Goal: Transaction & Acquisition: Purchase product/service

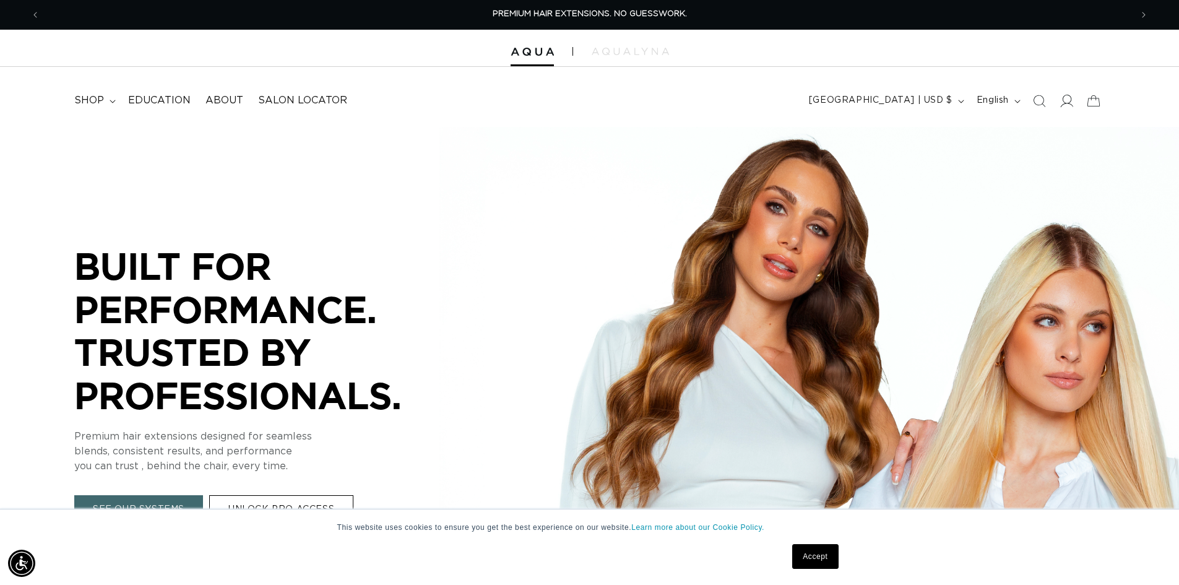
click at [1062, 101] on icon at bounding box center [1065, 100] width 13 height 13
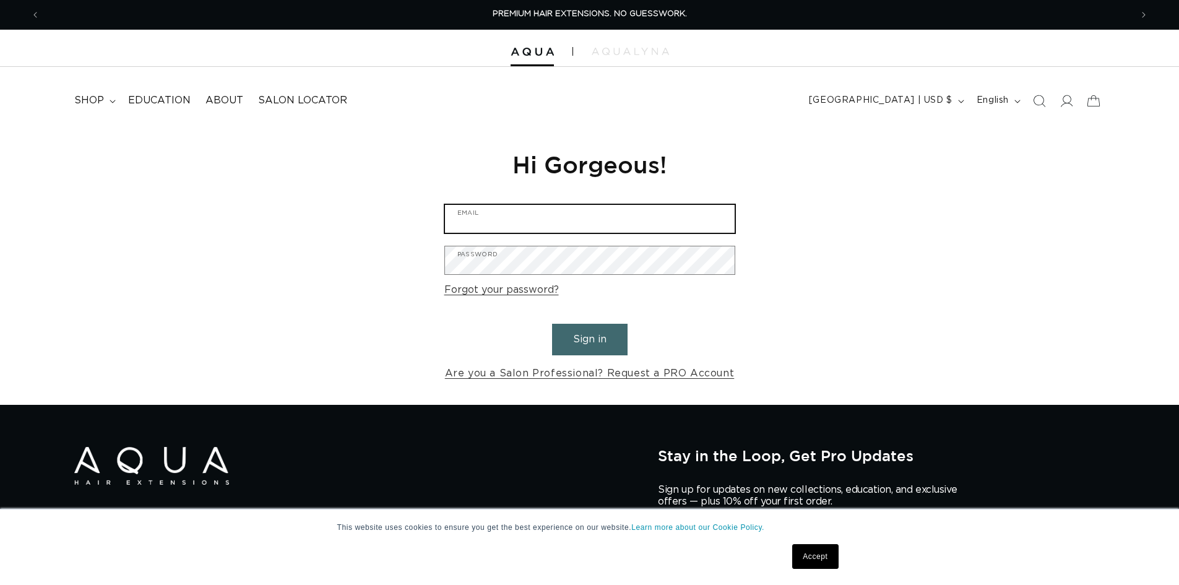
click at [634, 207] on input "Email" at bounding box center [590, 219] width 290 height 28
type input "[PERSON_NAME][EMAIL_ADDRESS][DOMAIN_NAME]"
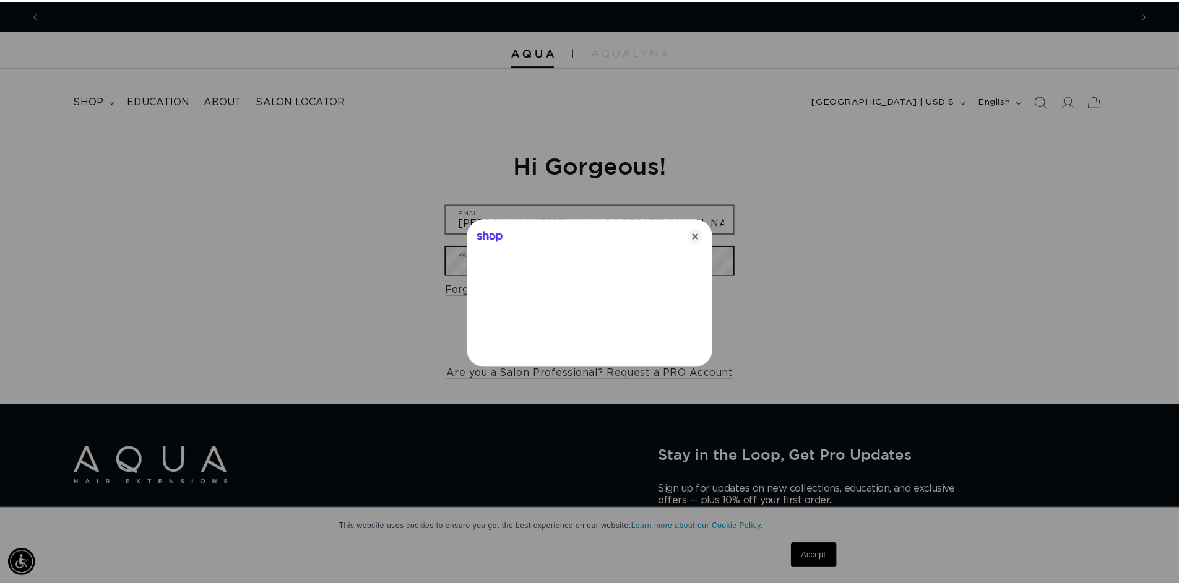
scroll to position [0, 1100]
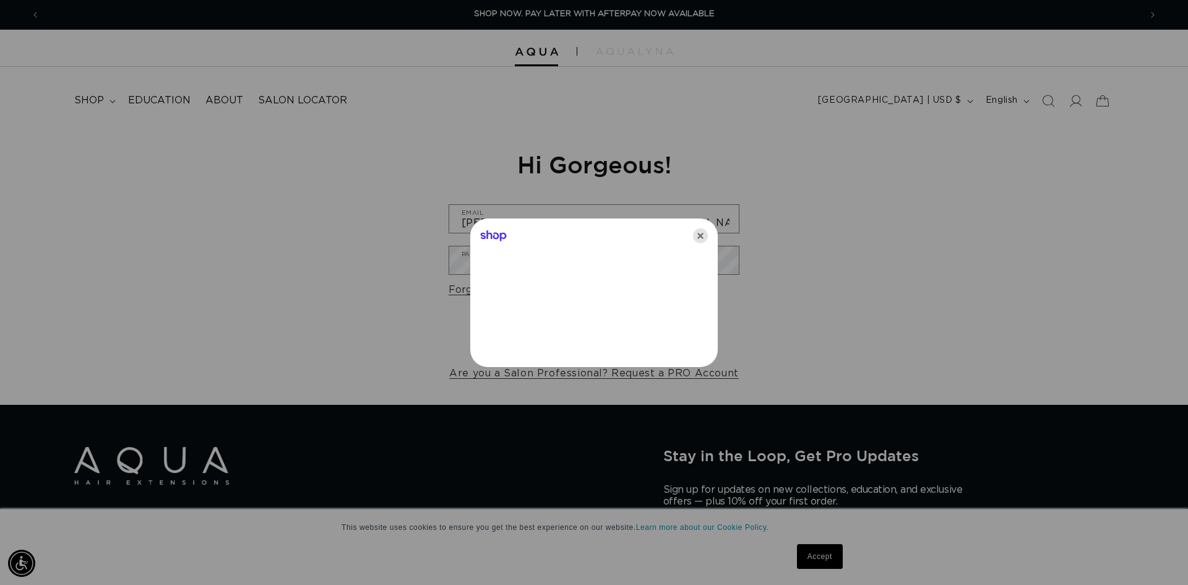
click at [700, 238] on icon "Close" at bounding box center [700, 235] width 15 height 15
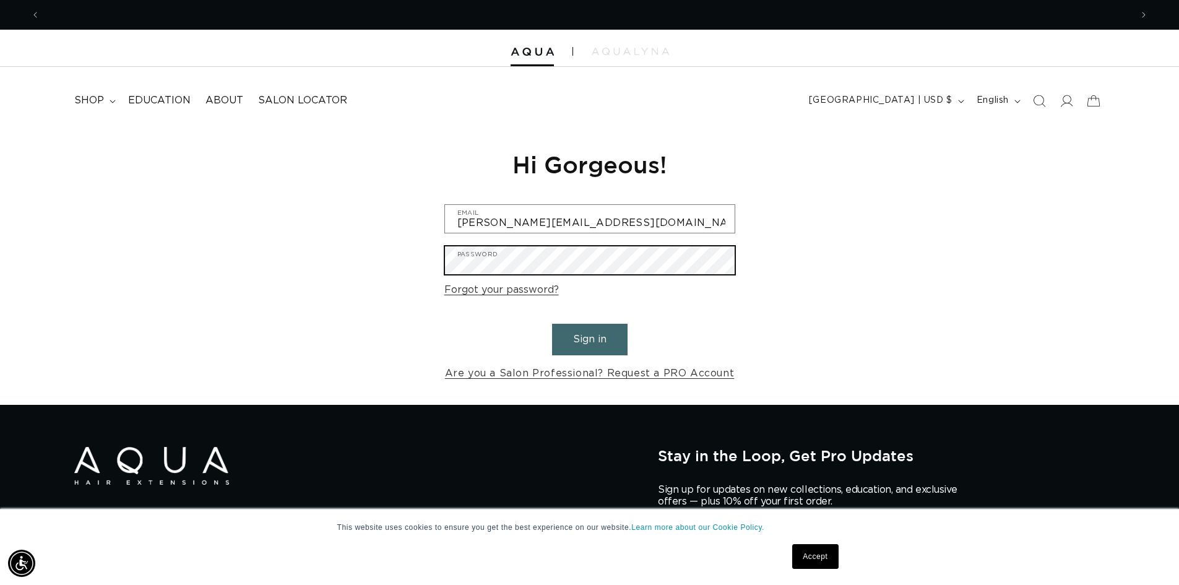
scroll to position [0, 2182]
click at [552, 324] on button "Sign in" at bounding box center [589, 340] width 75 height 32
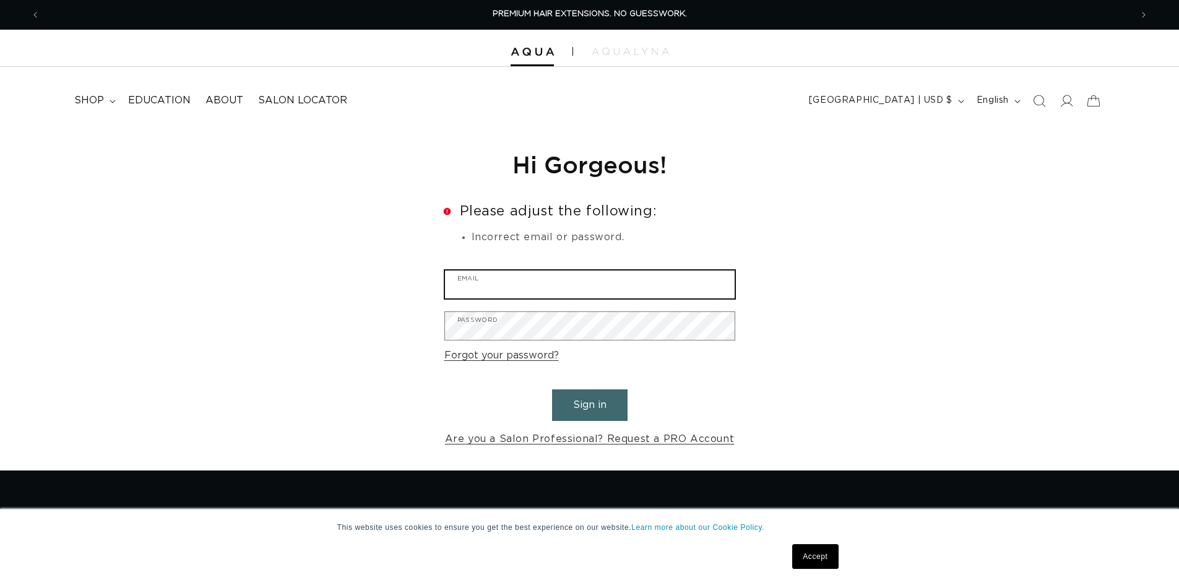
click at [556, 288] on input "Email" at bounding box center [590, 284] width 290 height 28
type input "brandi.campbell2019@gmail.com"
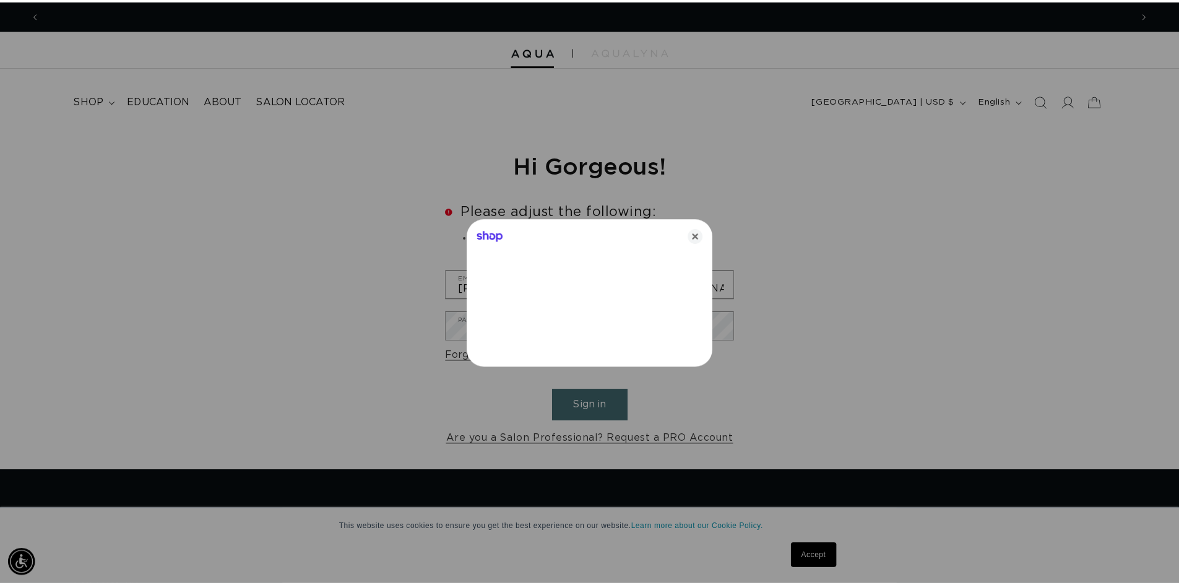
scroll to position [0, 1100]
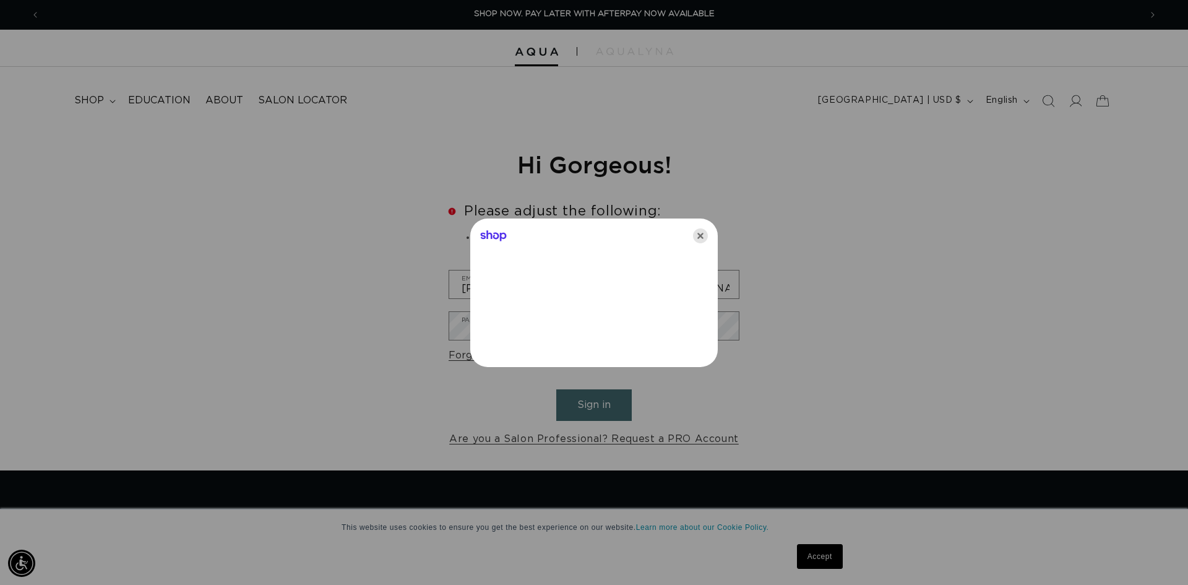
click at [706, 235] on icon "Close" at bounding box center [700, 235] width 15 height 15
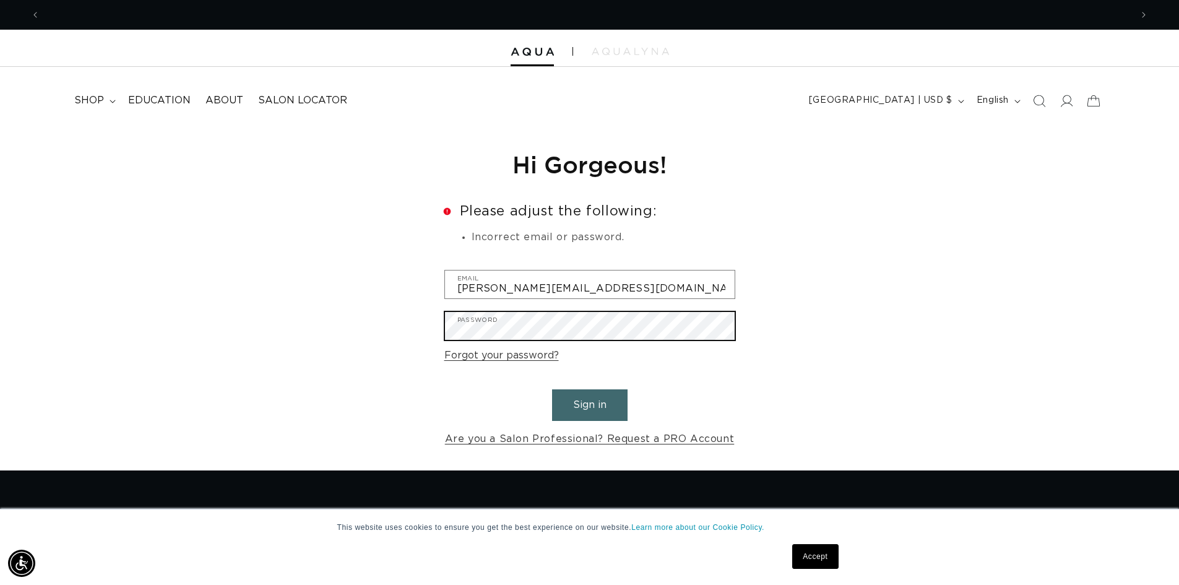
scroll to position [0, 2182]
click at [552, 389] on button "Sign in" at bounding box center [589, 405] width 75 height 32
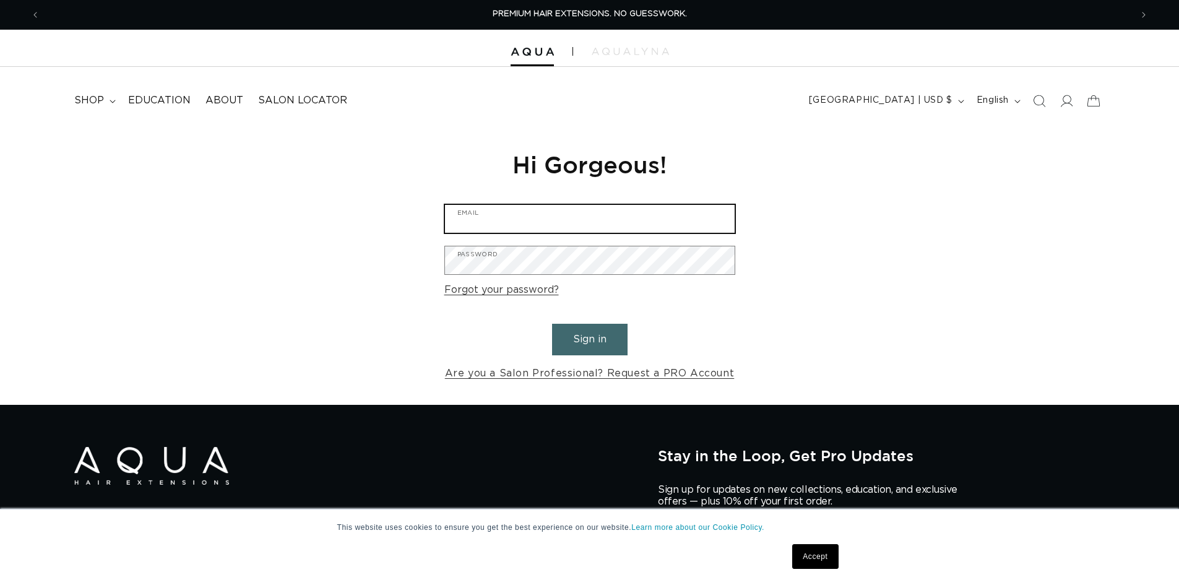
click at [546, 215] on input "Email" at bounding box center [590, 219] width 290 height 28
type input "brandi.campbell2019@gmail.com"
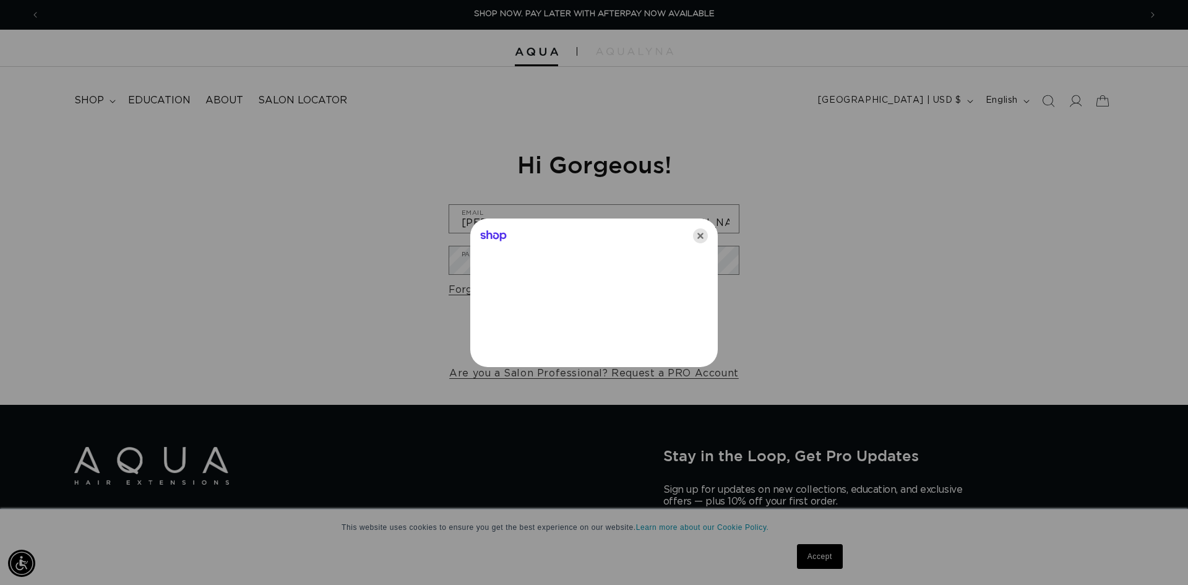
click at [696, 238] on icon "Close" at bounding box center [700, 235] width 15 height 15
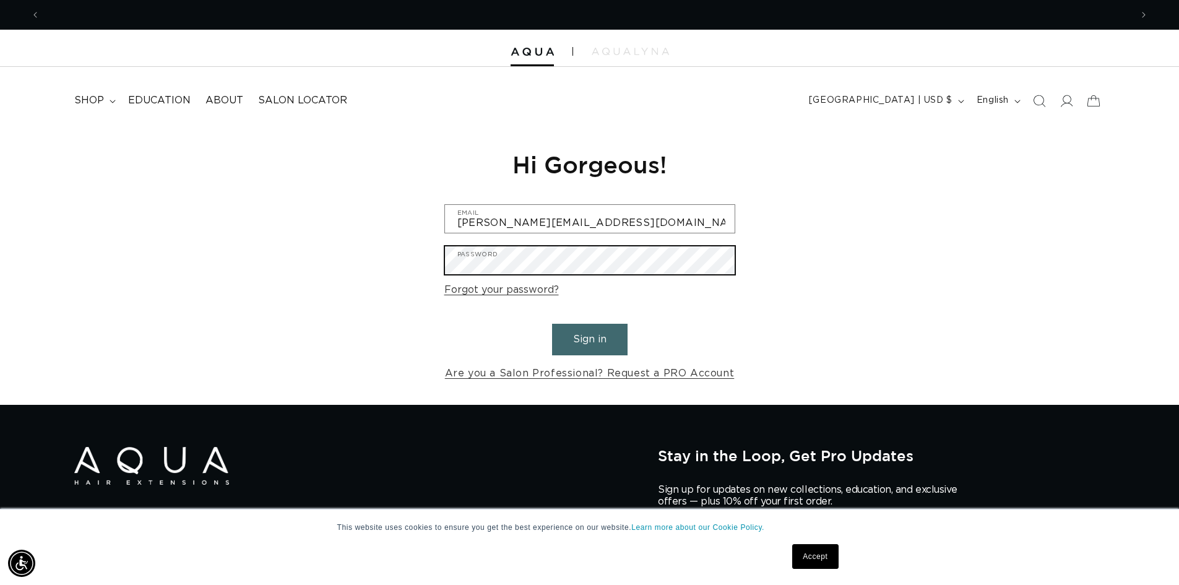
scroll to position [0, 1091]
click at [552, 324] on button "Sign in" at bounding box center [589, 340] width 75 height 32
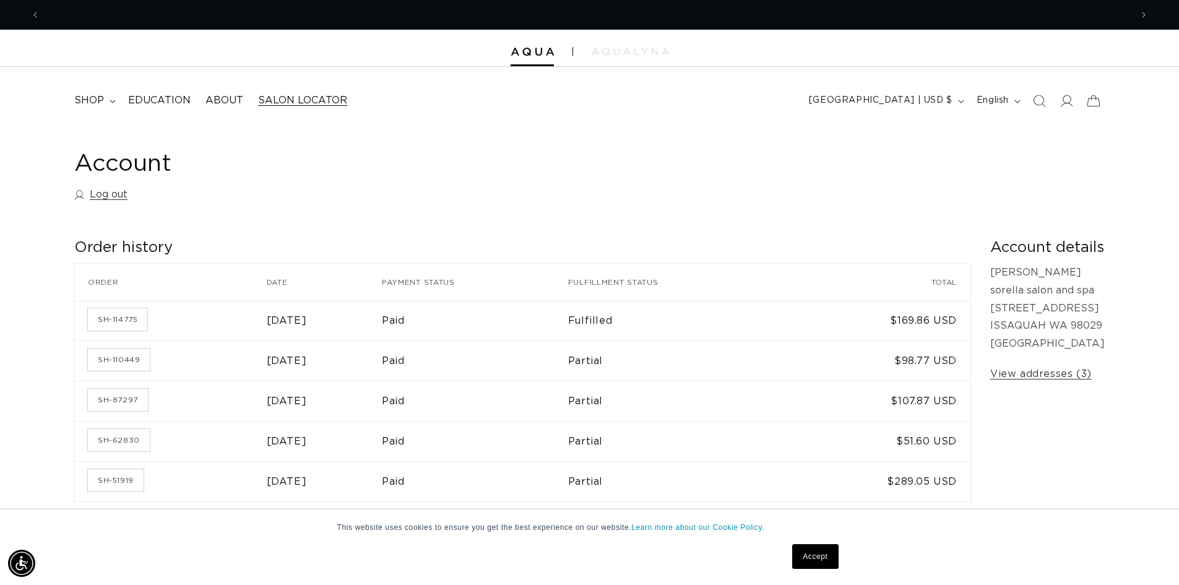
scroll to position [0, 1091]
click at [112, 100] on icon at bounding box center [113, 102] width 6 height 4
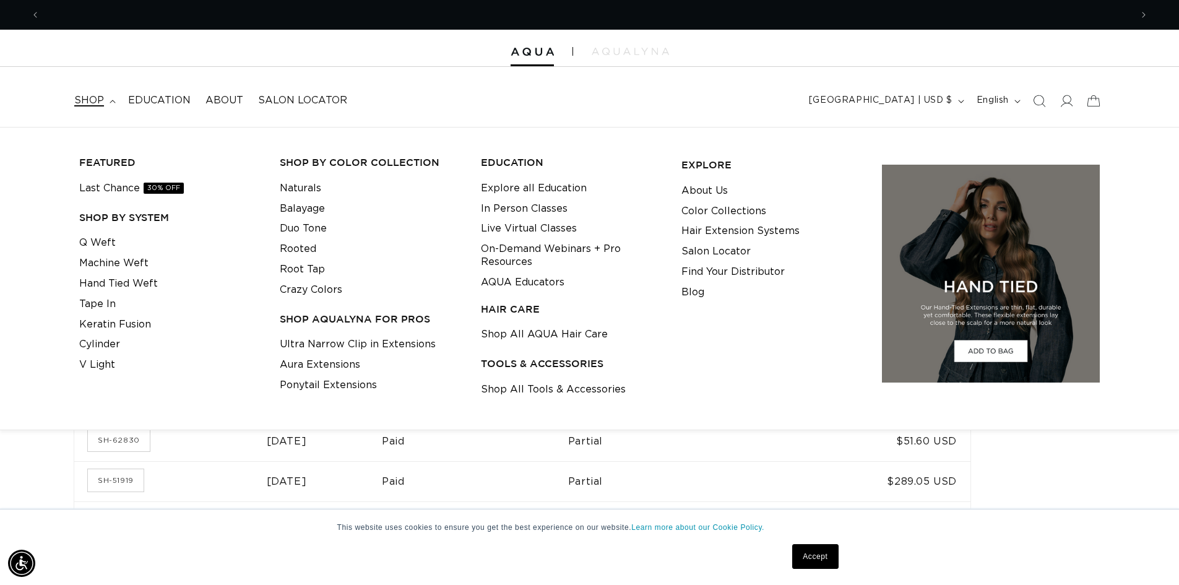
scroll to position [0, 2182]
click at [566, 388] on link "Shop All Tools & Accessories" at bounding box center [553, 389] width 145 height 20
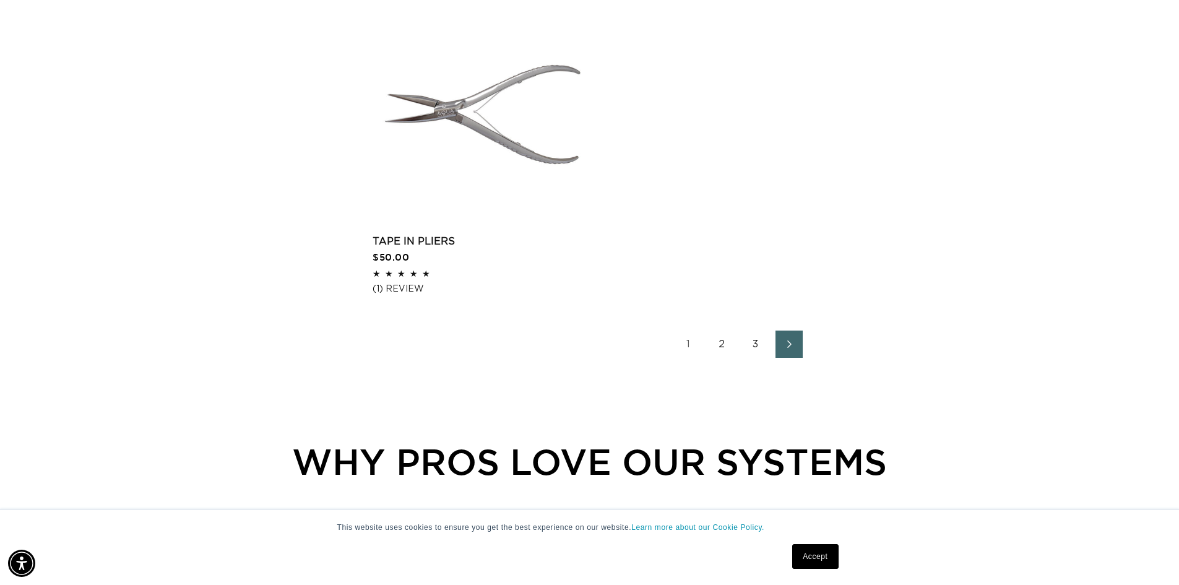
scroll to position [2227, 0]
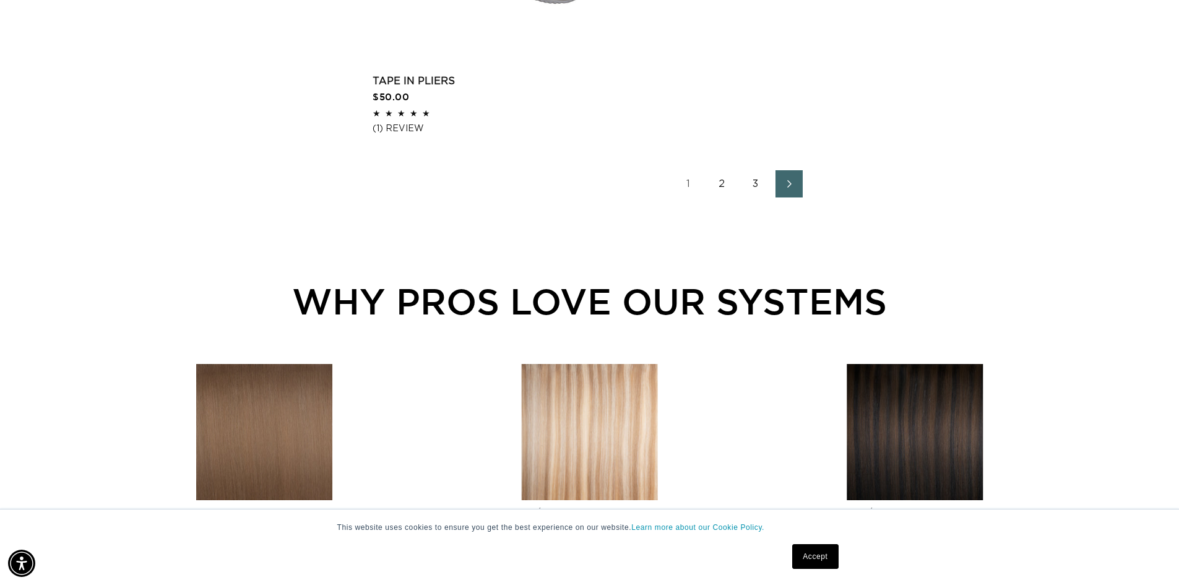
click at [718, 173] on link "2" at bounding box center [721, 183] width 27 height 27
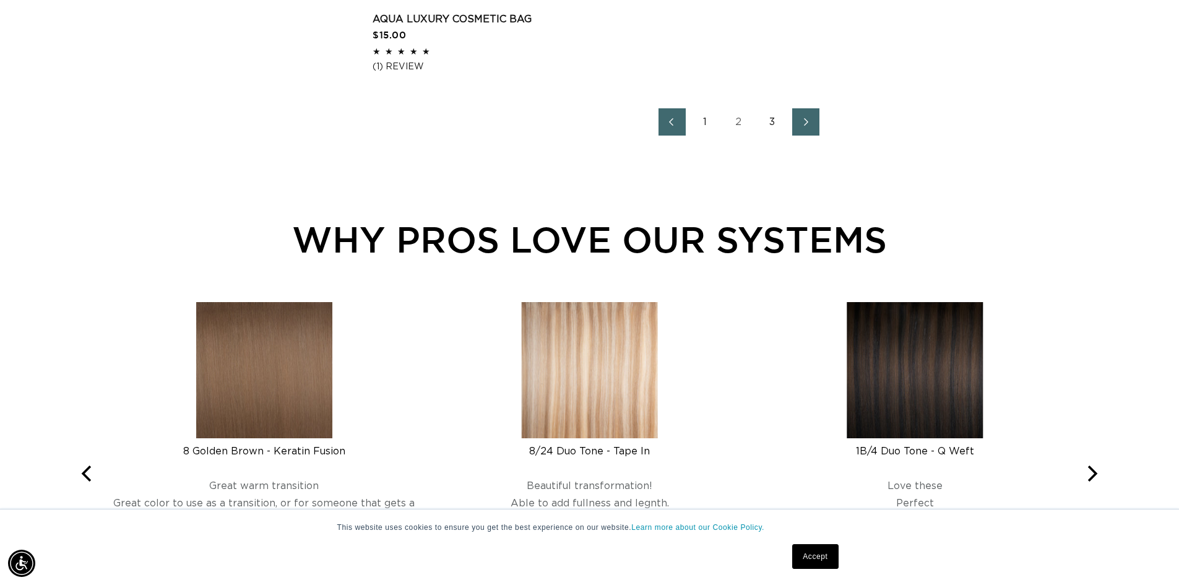
scroll to position [0, 2182]
click at [802, 126] on span "Next page" at bounding box center [805, 121] width 8 height 15
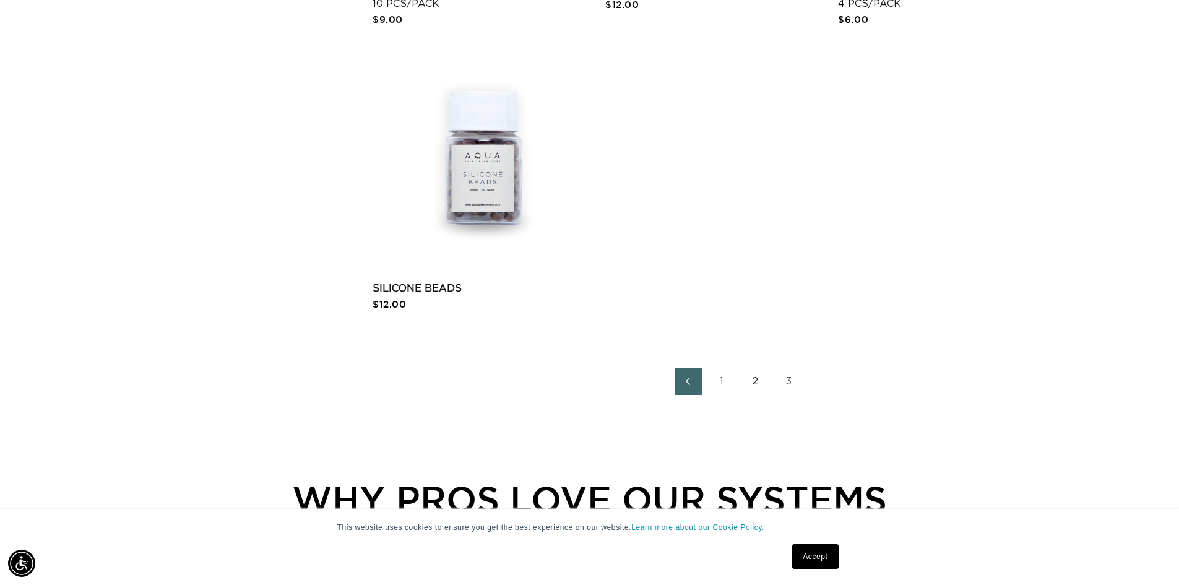
scroll to position [0, 1091]
click at [475, 281] on link "Silicone Beads" at bounding box center [482, 288] width 220 height 15
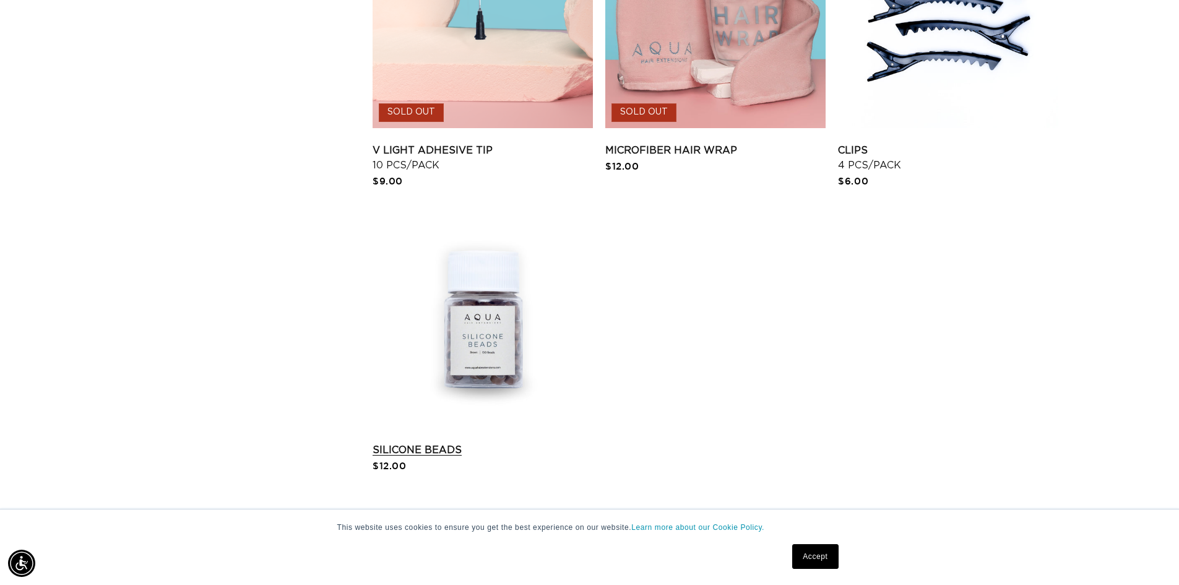
scroll to position [1299, 0]
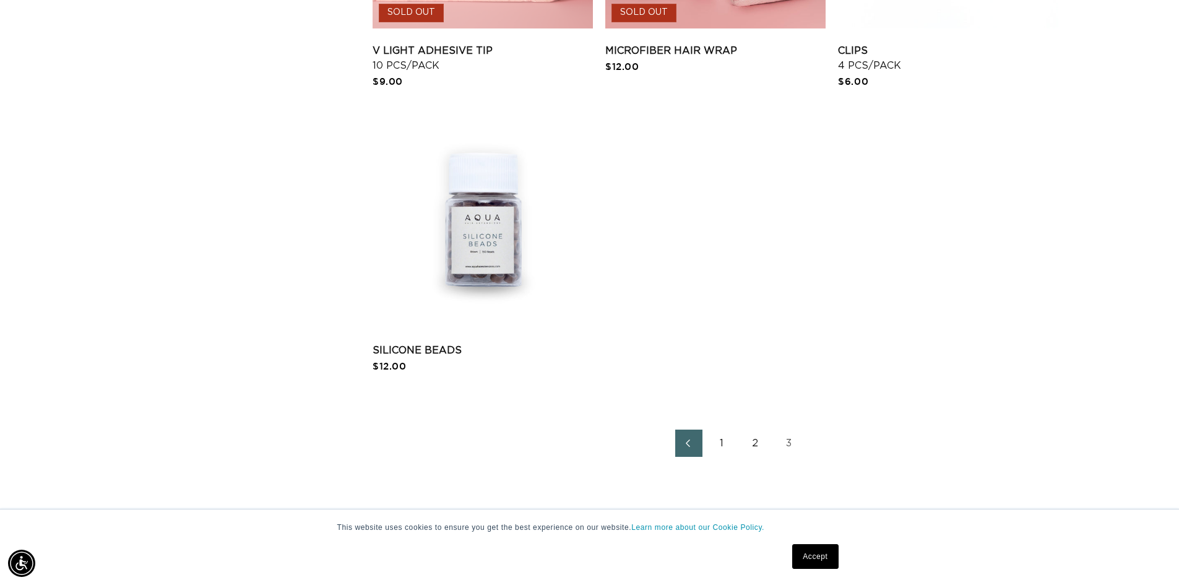
click at [757, 444] on link "2" at bounding box center [755, 442] width 27 height 27
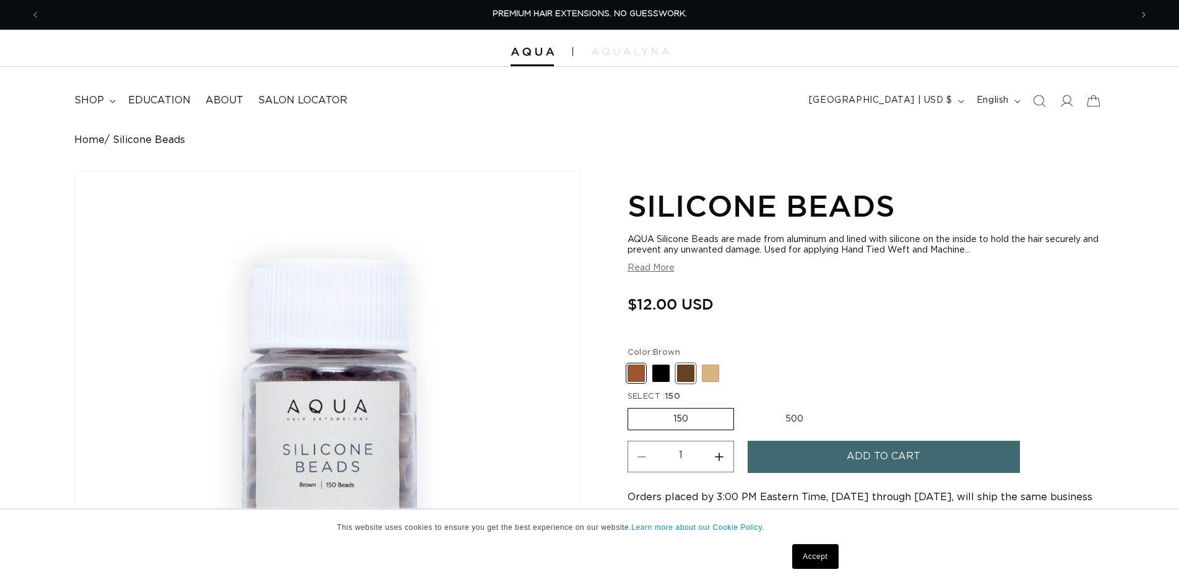
click at [688, 372] on span at bounding box center [685, 372] width 17 height 17
click at [631, 363] on input "Dark Brown Variant sold out or unavailable" at bounding box center [630, 362] width 1 height 1
radio input "true"
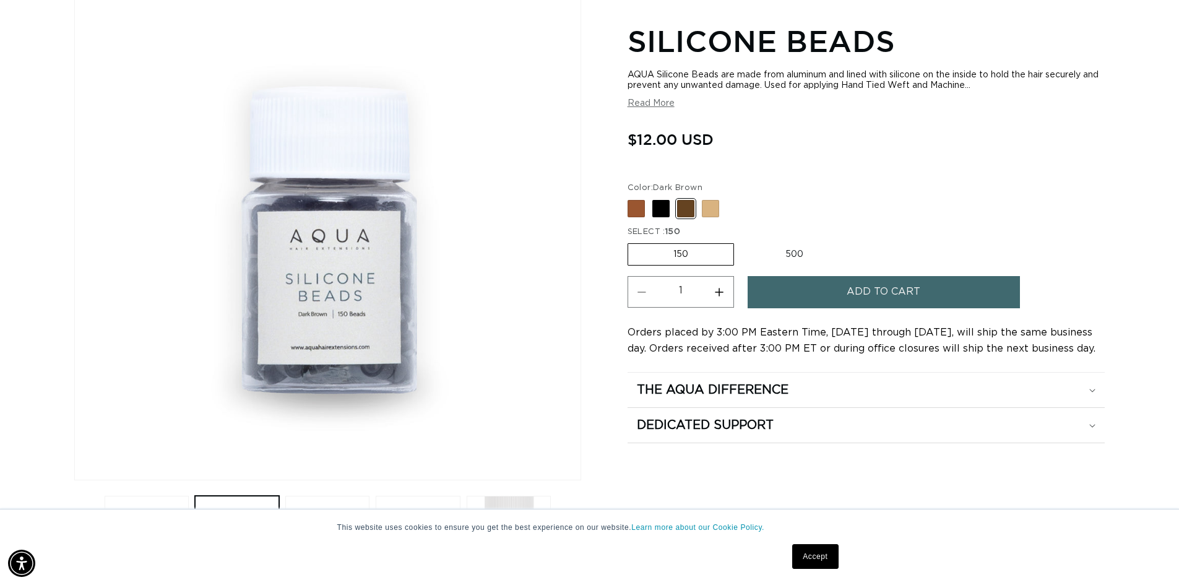
scroll to position [186, 0]
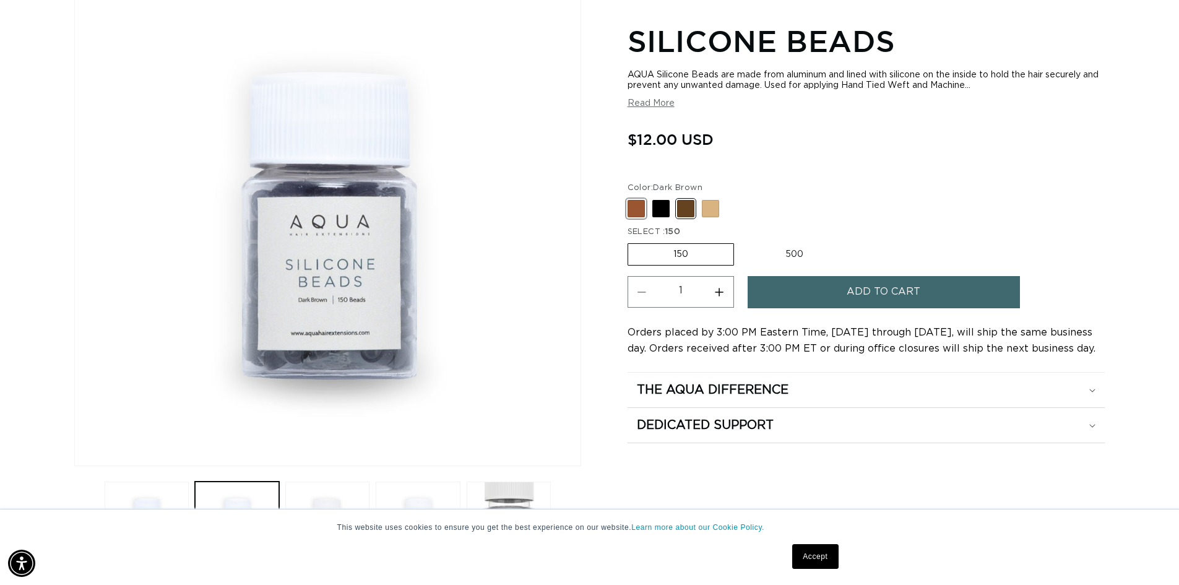
click at [637, 207] on span at bounding box center [635, 208] width 17 height 17
click at [631, 198] on input "Brown Variant sold out or unavailable" at bounding box center [630, 197] width 1 height 1
radio input "true"
click at [688, 207] on span at bounding box center [685, 208] width 17 height 17
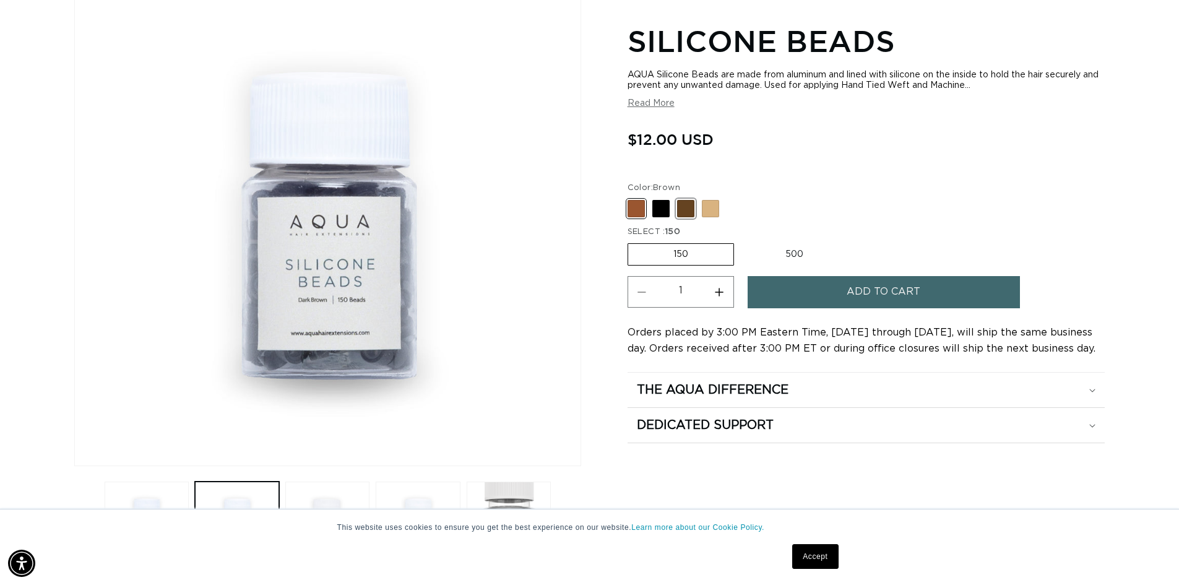
click at [631, 198] on input "Dark Brown Variant sold out or unavailable" at bounding box center [630, 197] width 1 height 1
radio input "true"
click at [774, 292] on button "Add to cart" at bounding box center [883, 292] width 272 height 32
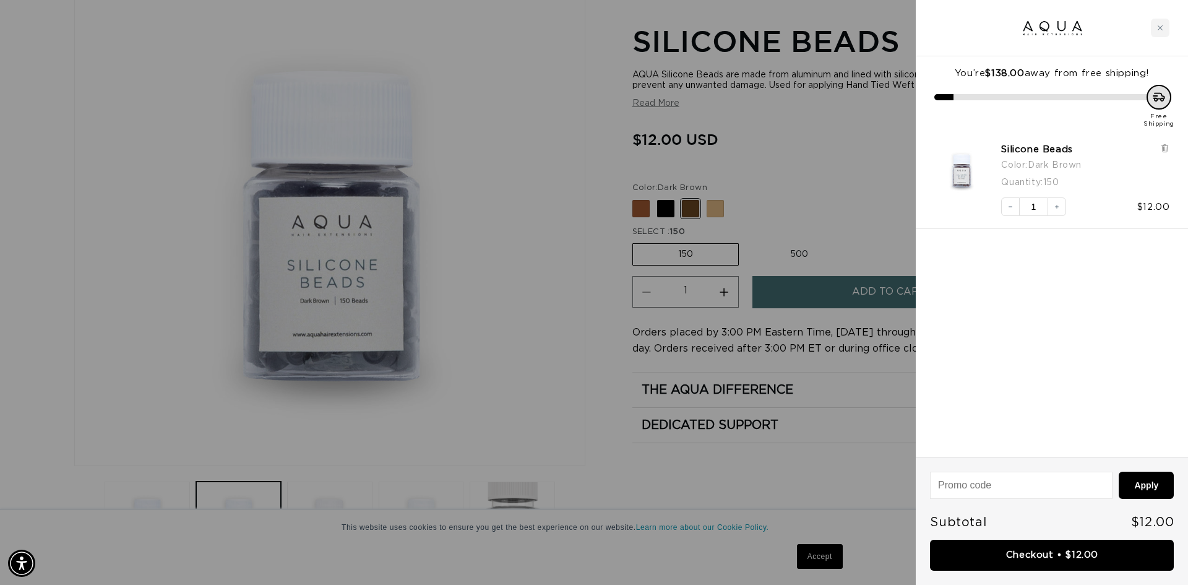
scroll to position [0, 1100]
click at [1061, 565] on link "Checkout • $12.00" at bounding box center [1052, 556] width 244 height 32
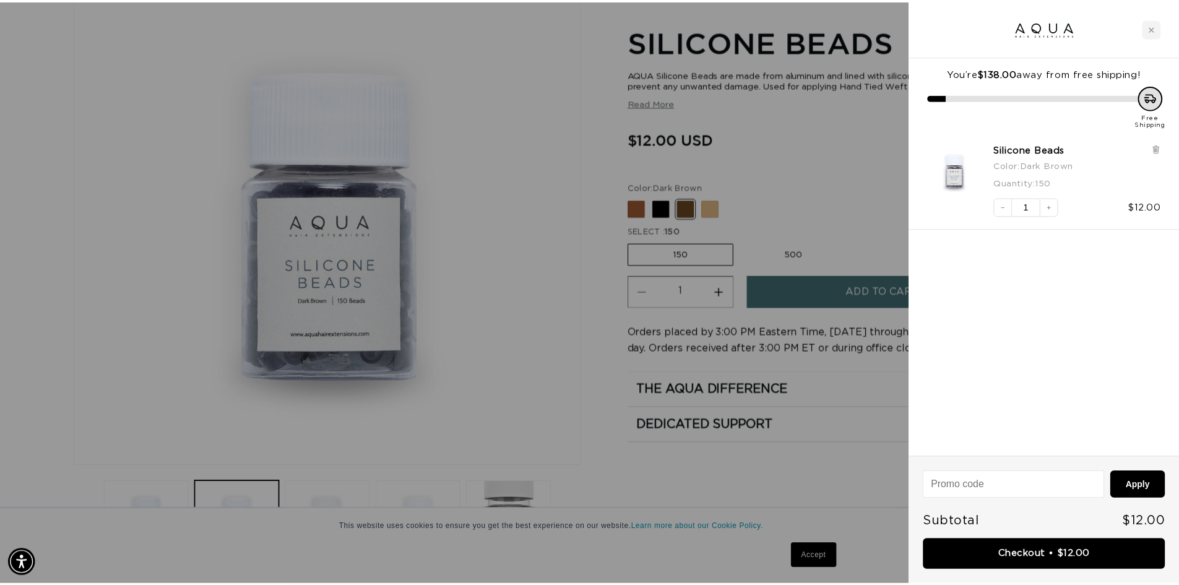
scroll to position [0, 2200]
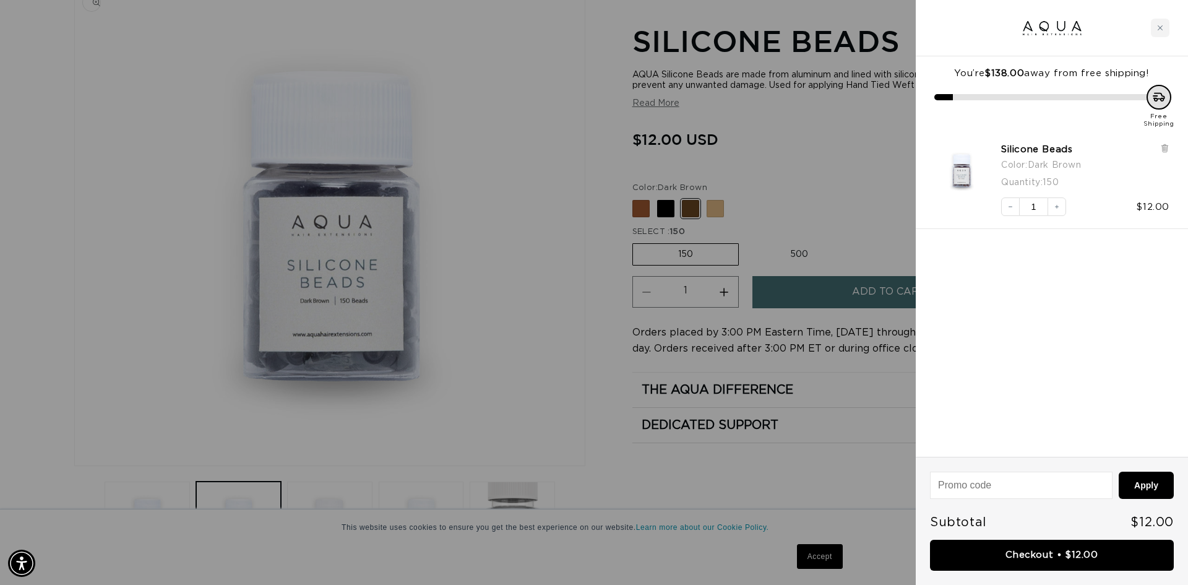
click at [489, 225] on div at bounding box center [594, 292] width 1188 height 585
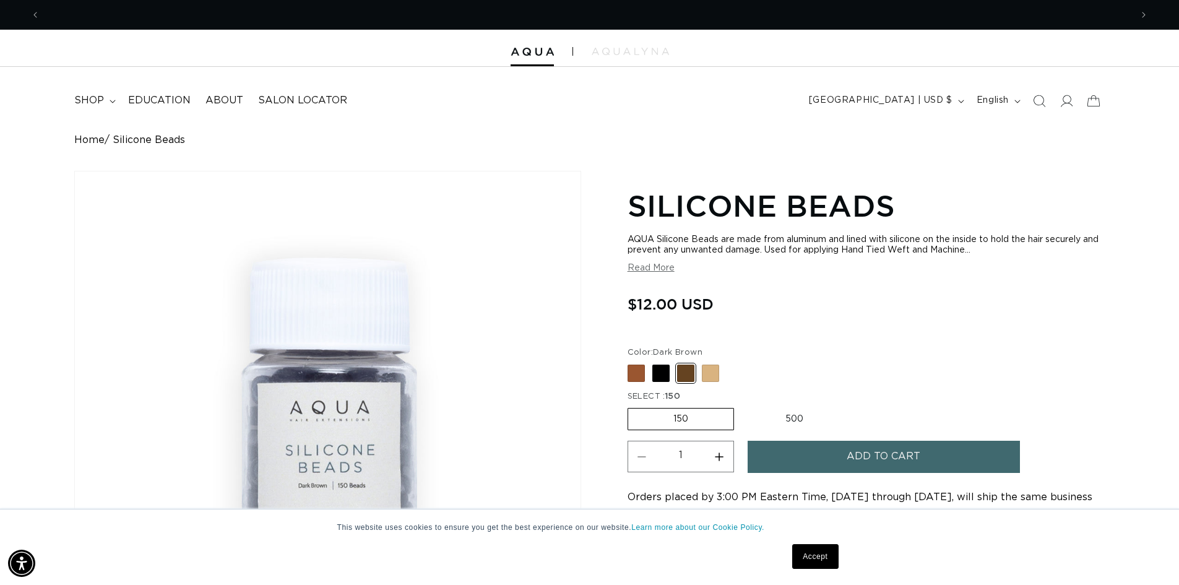
scroll to position [0, 0]
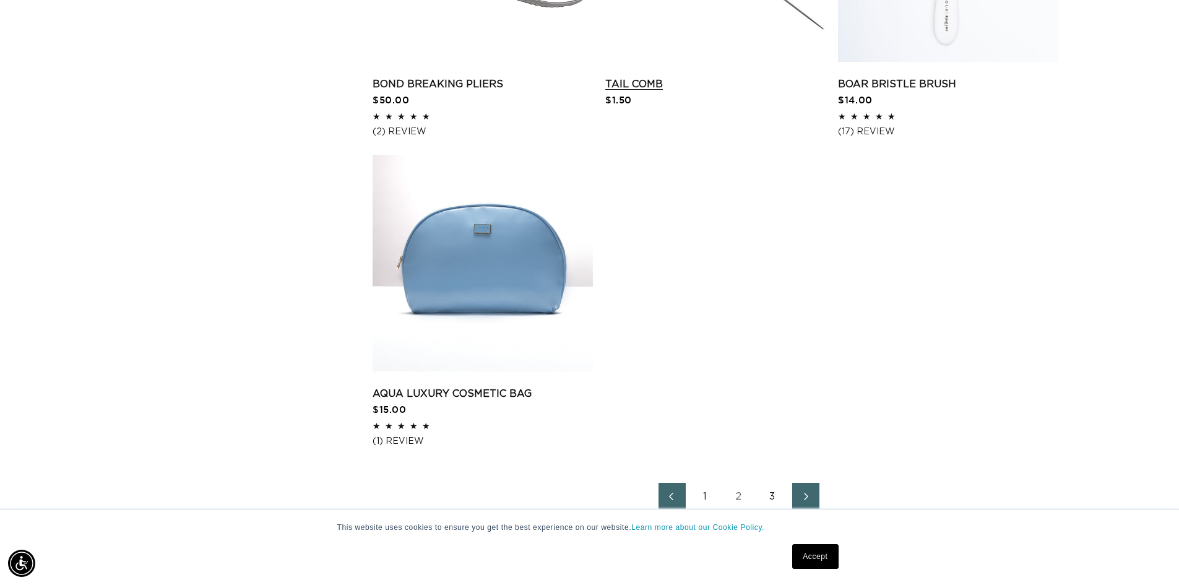
scroll to position [1918, 0]
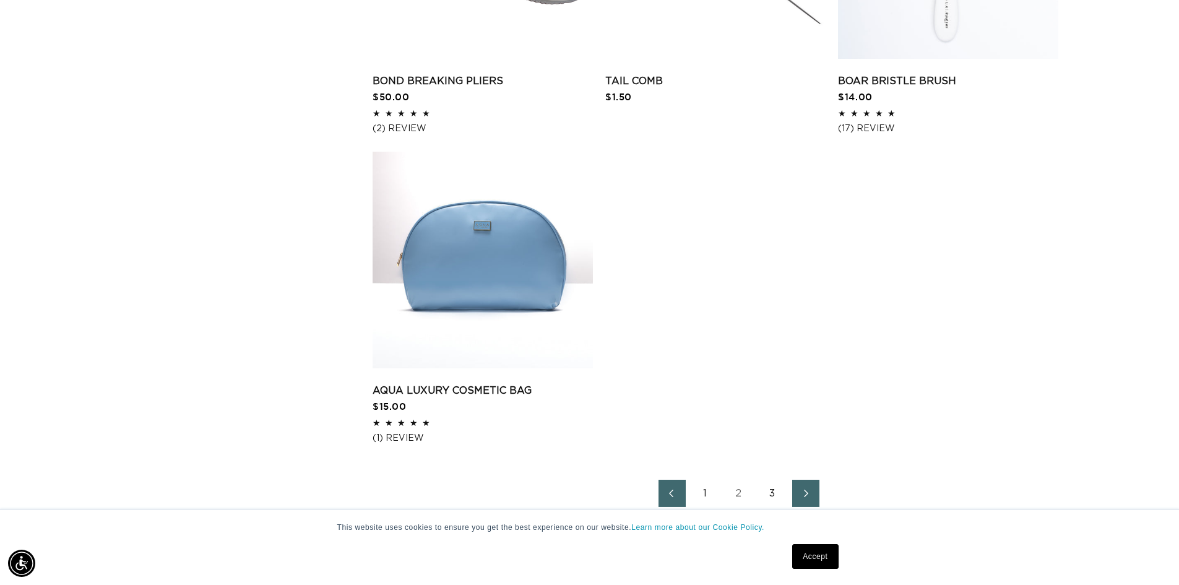
click at [702, 491] on link "1" at bounding box center [705, 492] width 27 height 27
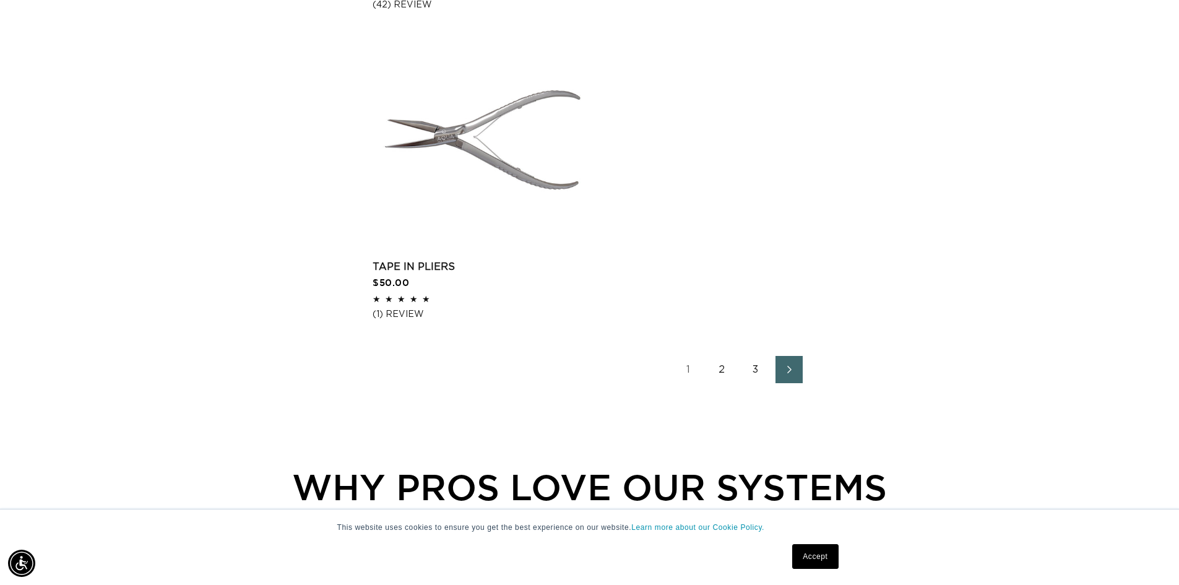
scroll to position [0, 2182]
